Goal: Information Seeking & Learning: Learn about a topic

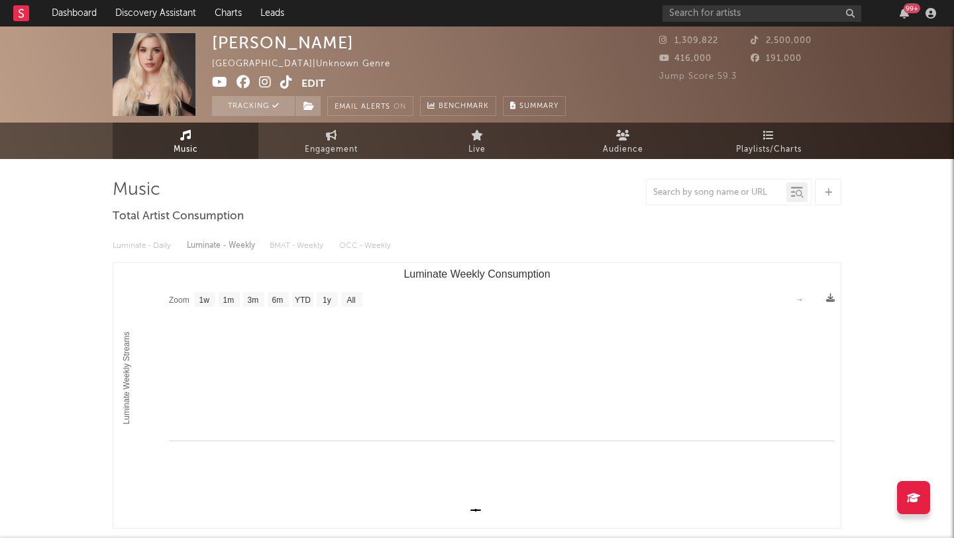
select select "1w"
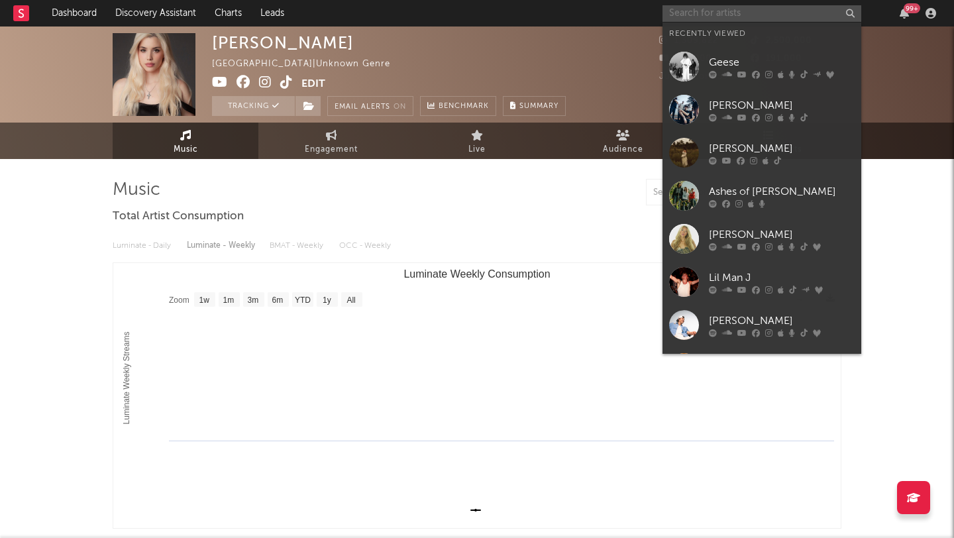
click at [732, 13] on input "text" at bounding box center [762, 13] width 199 height 17
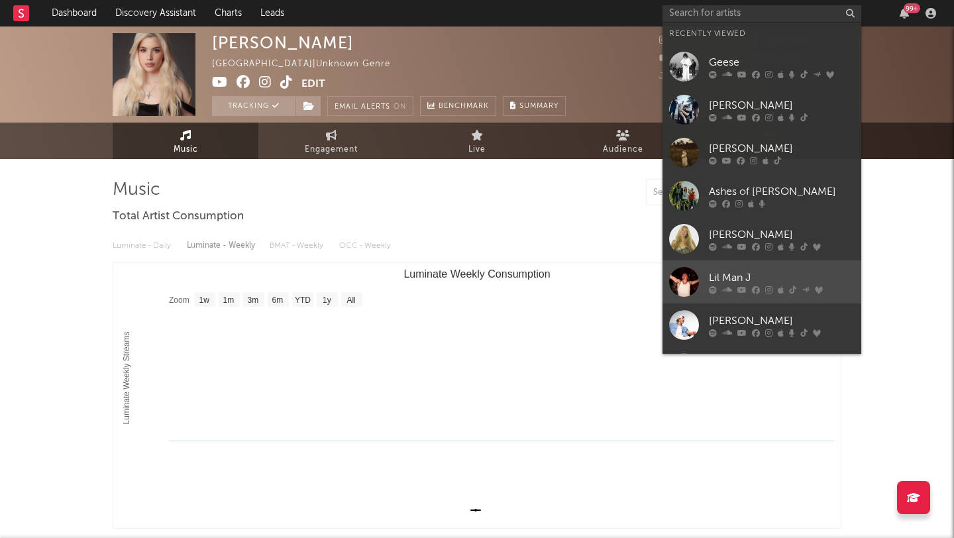
click at [768, 272] on div "Lil Man J" at bounding box center [782, 278] width 146 height 16
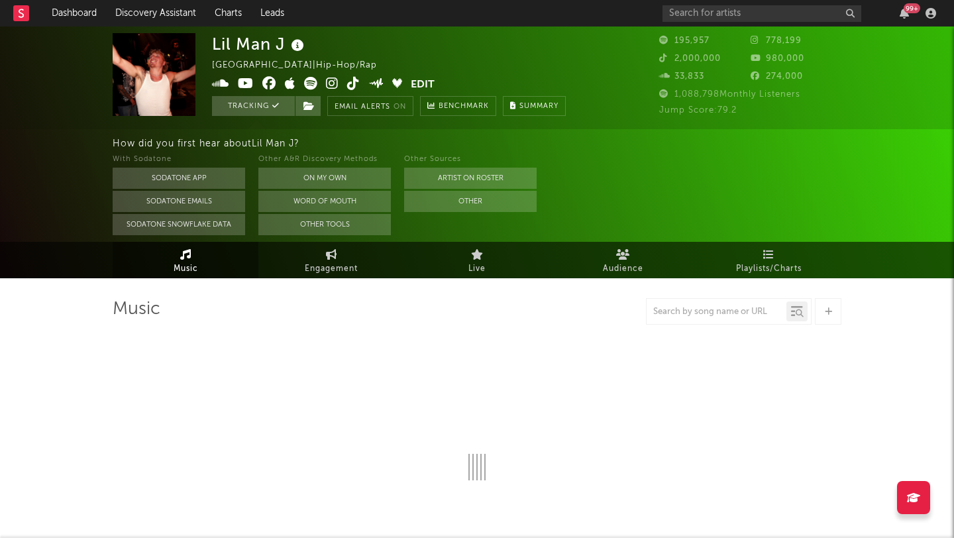
select select "6m"
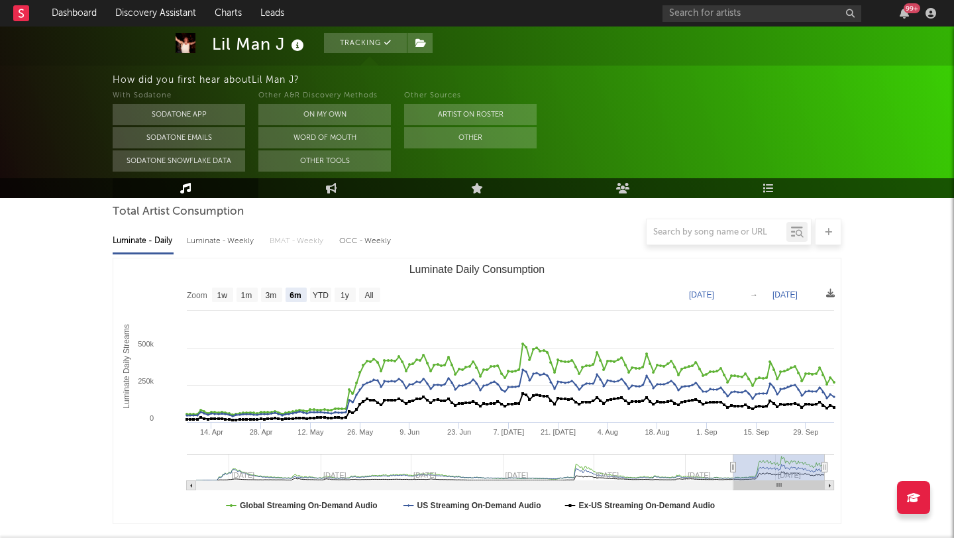
scroll to position [133, 0]
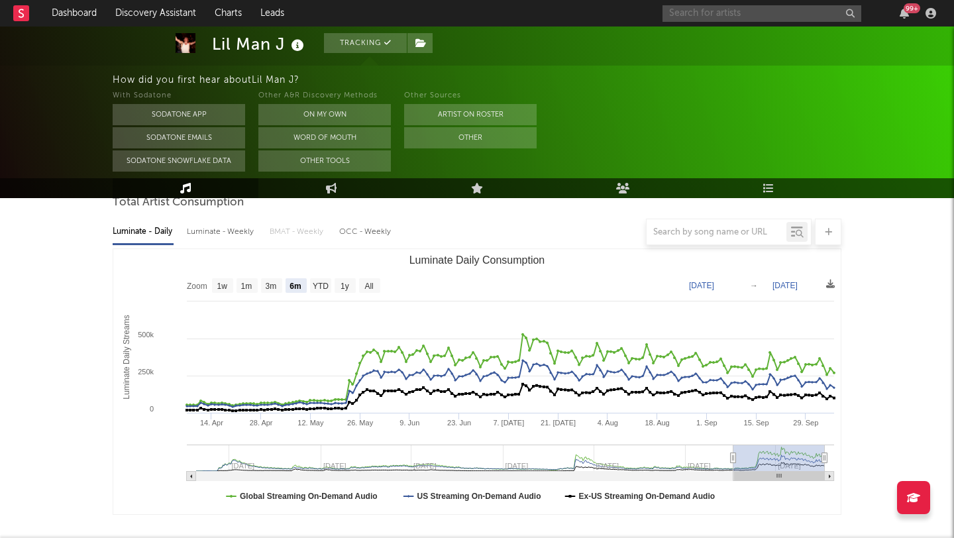
click at [681, 13] on input "text" at bounding box center [762, 13] width 199 height 17
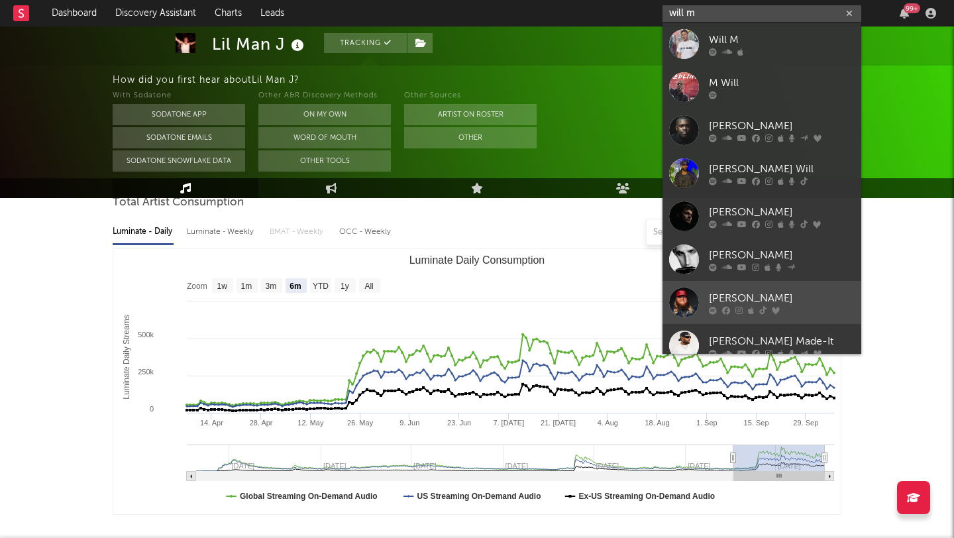
type input "will m"
click at [769, 290] on div "[PERSON_NAME]" at bounding box center [782, 298] width 146 height 16
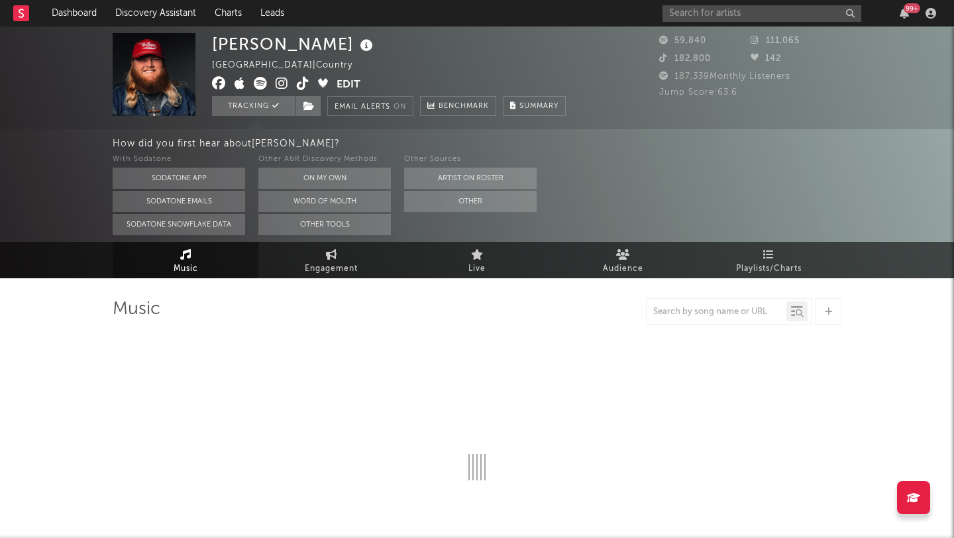
select select "6m"
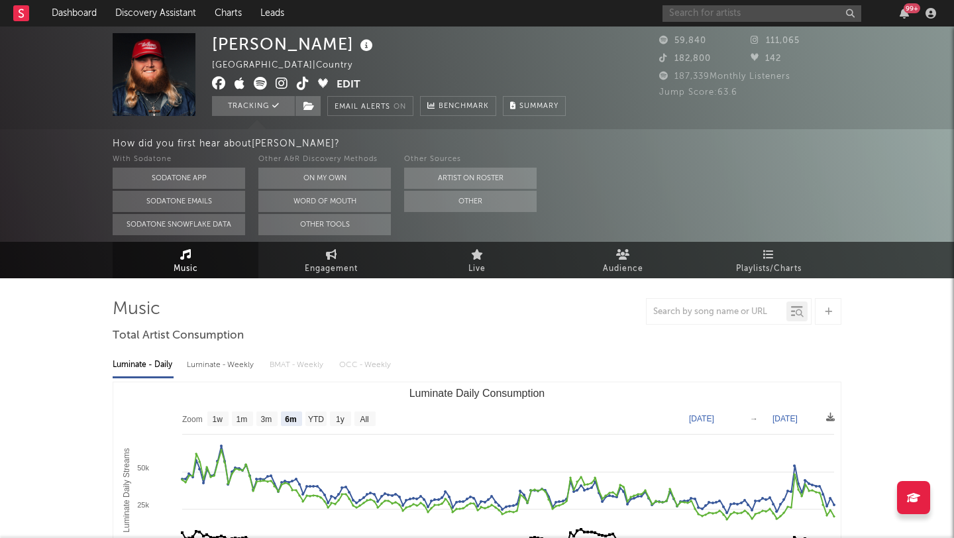
click at [693, 11] on input "text" at bounding box center [762, 13] width 199 height 17
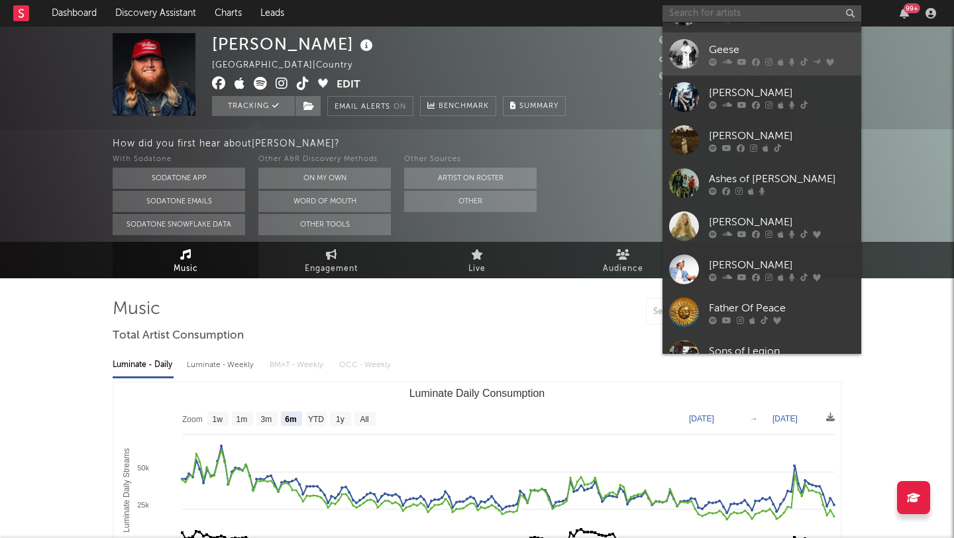
scroll to position [122, 0]
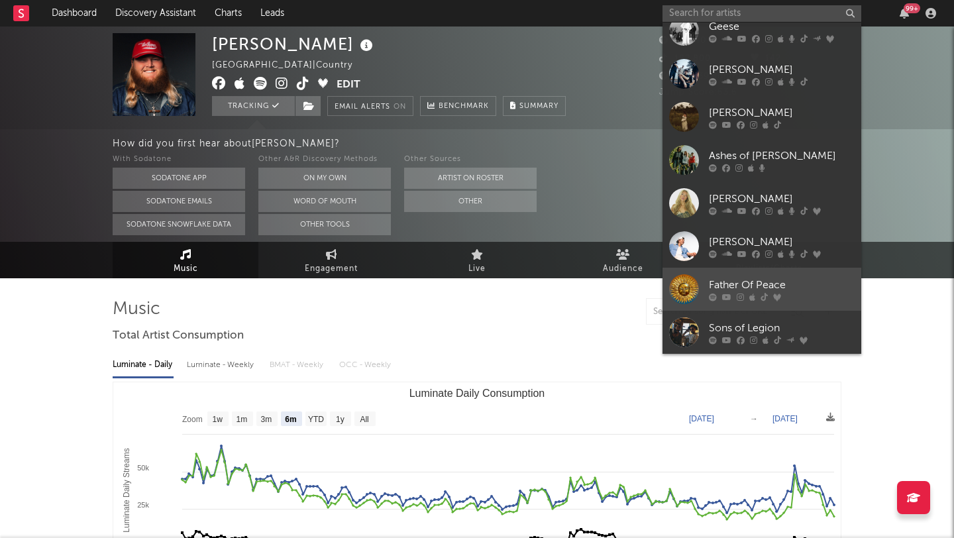
click at [802, 279] on div "Father Of Peace" at bounding box center [782, 285] width 146 height 16
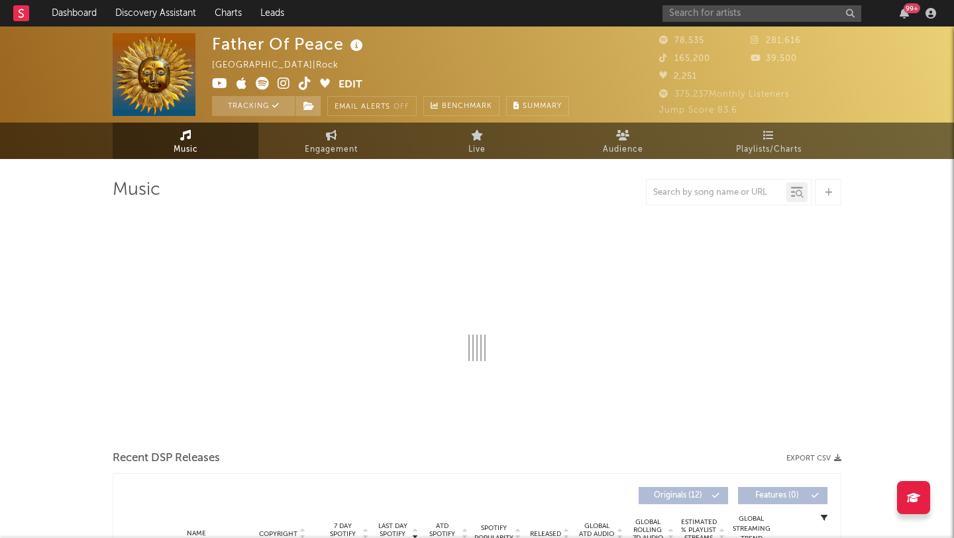
select select "6m"
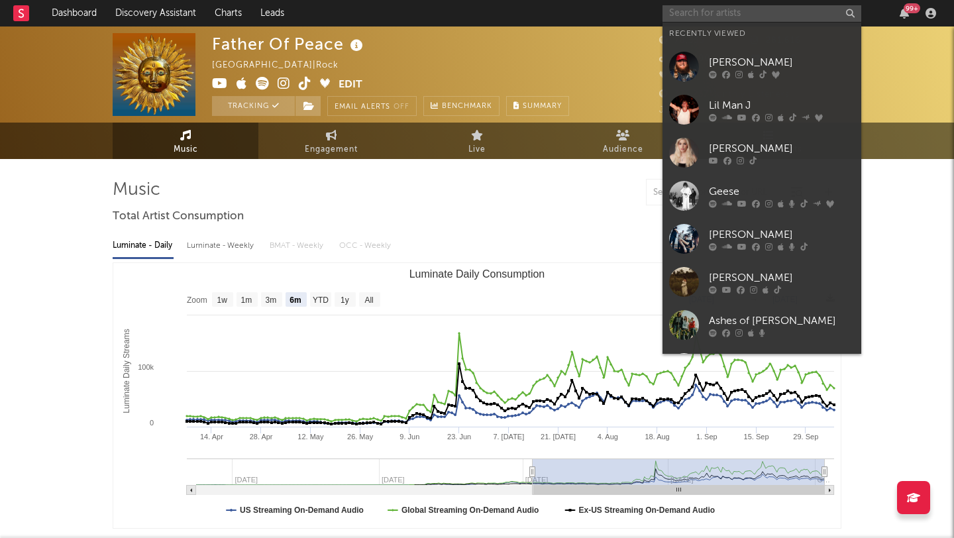
click at [690, 13] on input "text" at bounding box center [762, 13] width 199 height 17
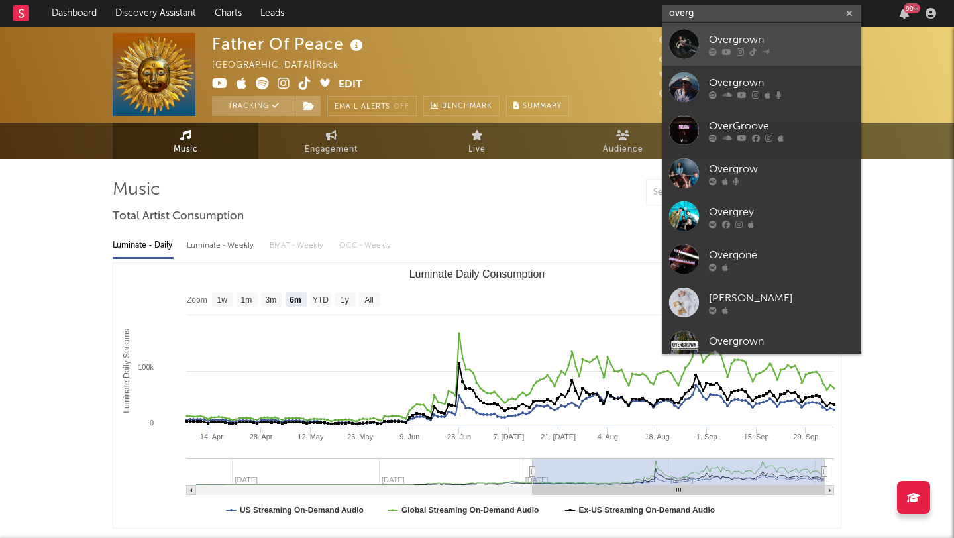
type input "overg"
click at [727, 36] on div "Overgrown" at bounding box center [782, 40] width 146 height 16
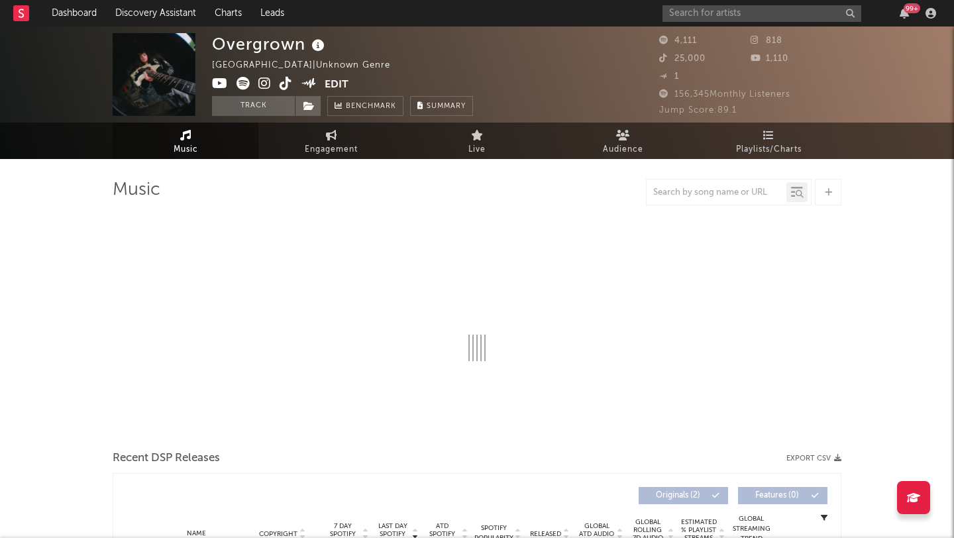
select select "1w"
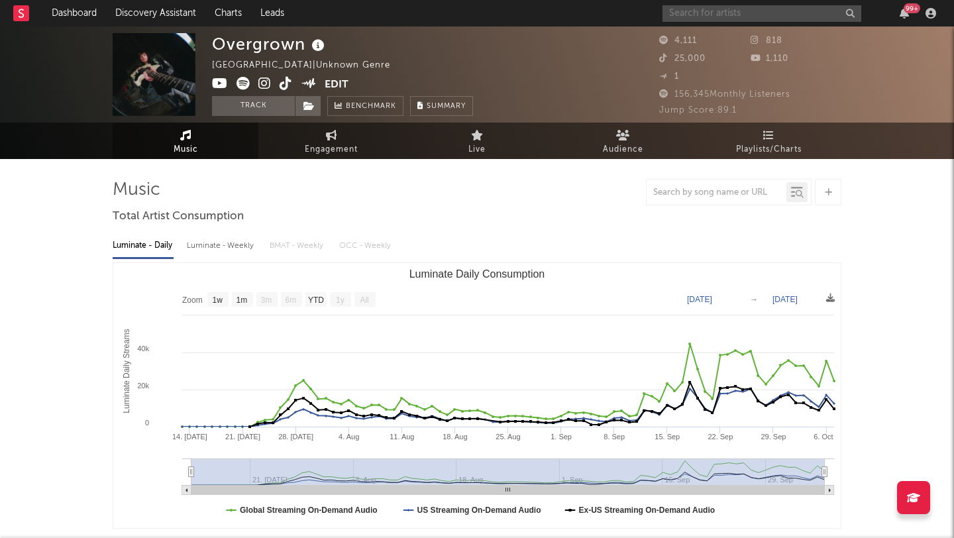
click at [700, 11] on input "text" at bounding box center [762, 13] width 199 height 17
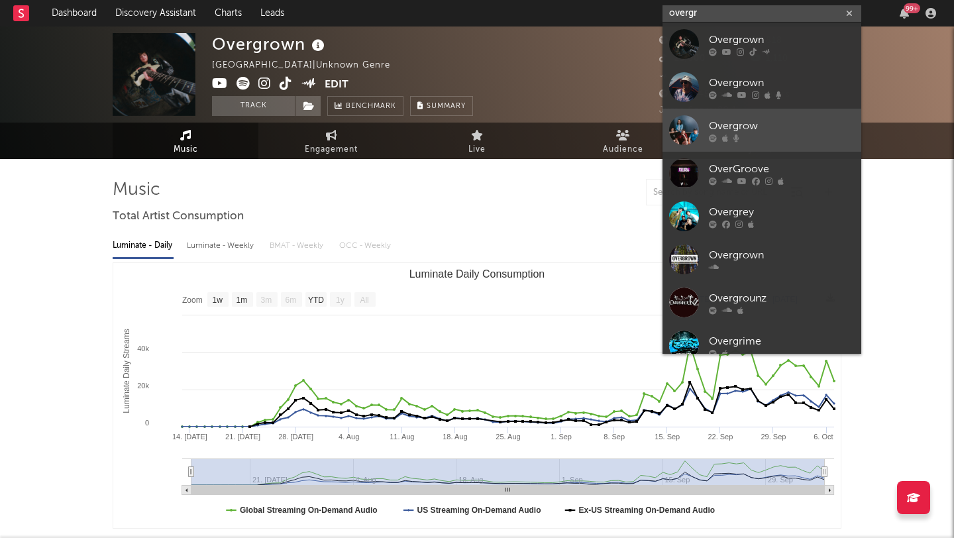
type input "overgr"
click at [775, 127] on div "Overgrow" at bounding box center [782, 126] width 146 height 16
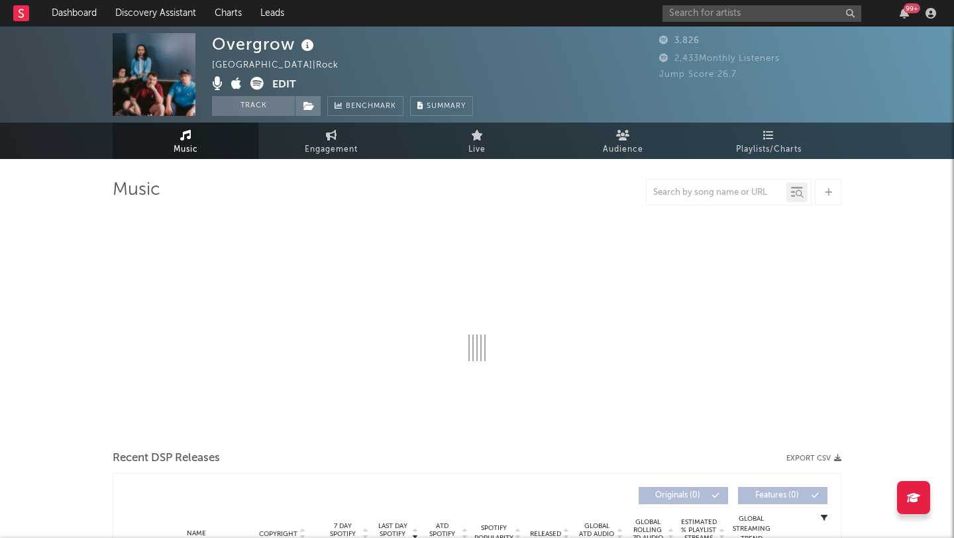
select select "1w"
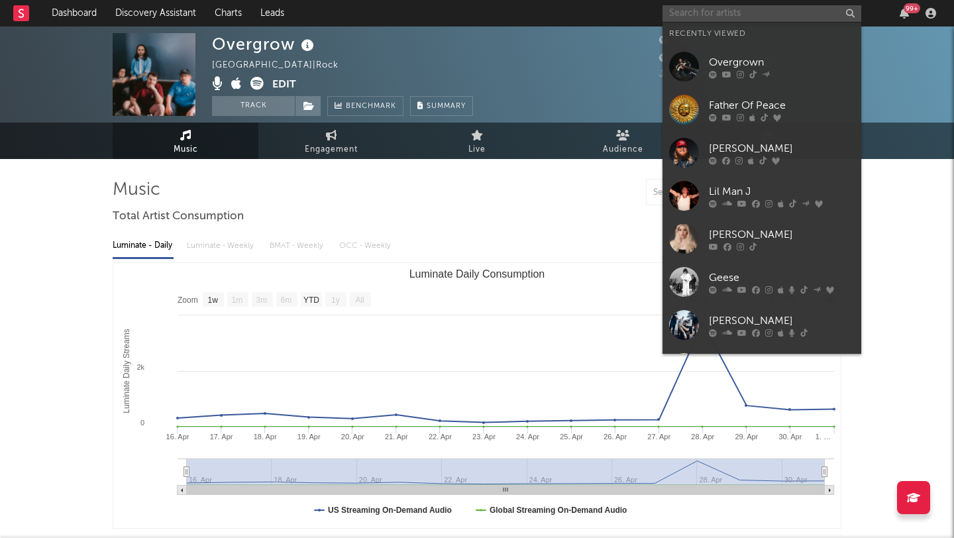
click at [695, 13] on input "text" at bounding box center [762, 13] width 199 height 17
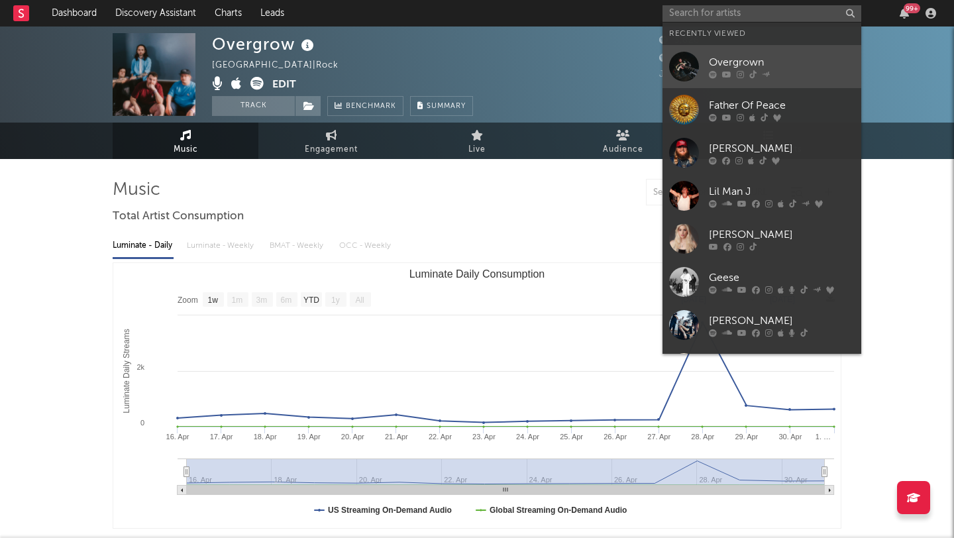
click at [738, 58] on div "Overgrown" at bounding box center [782, 62] width 146 height 16
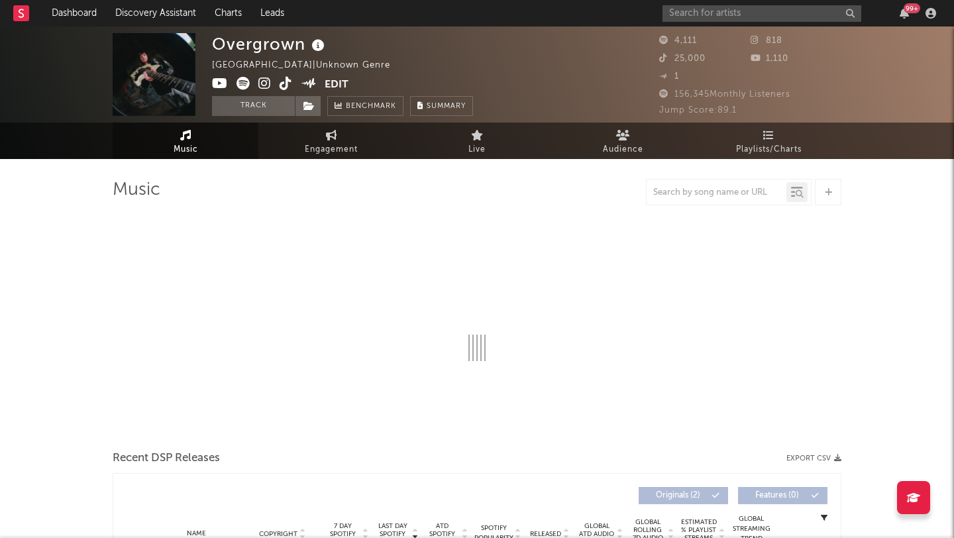
select select "1w"
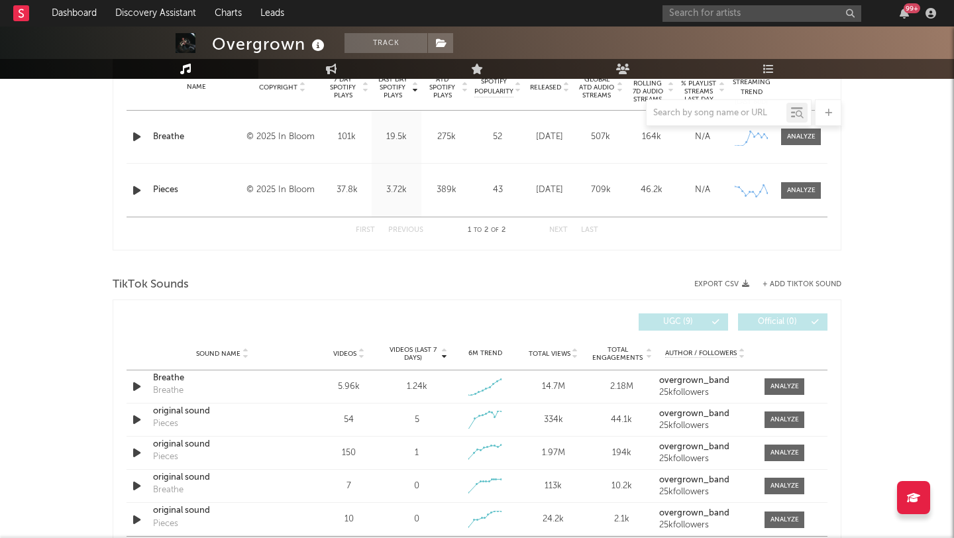
scroll to position [554, 0]
